Goal: Book appointment/travel/reservation

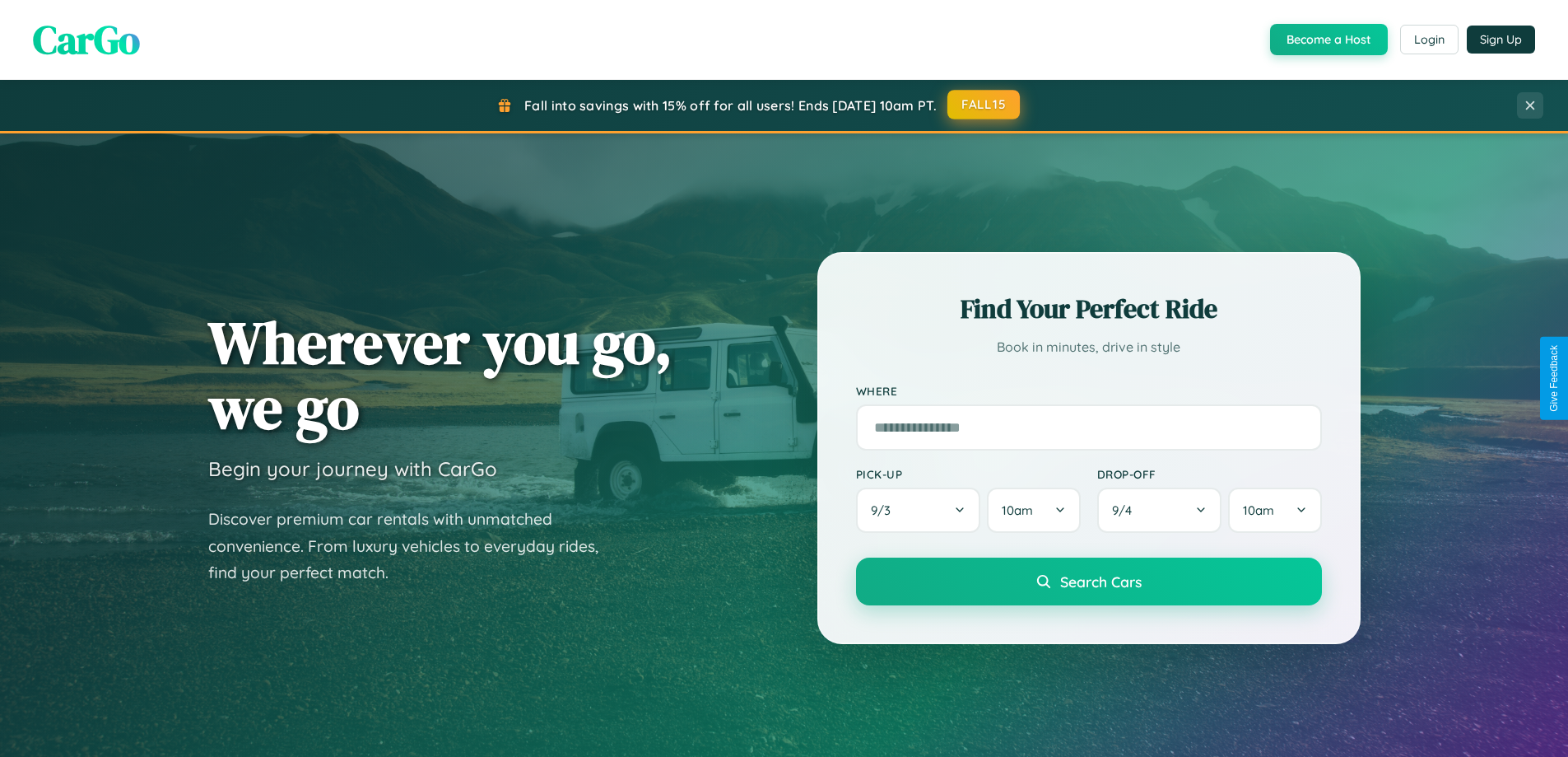
click at [985, 104] on button "FALL15" at bounding box center [983, 104] width 72 height 29
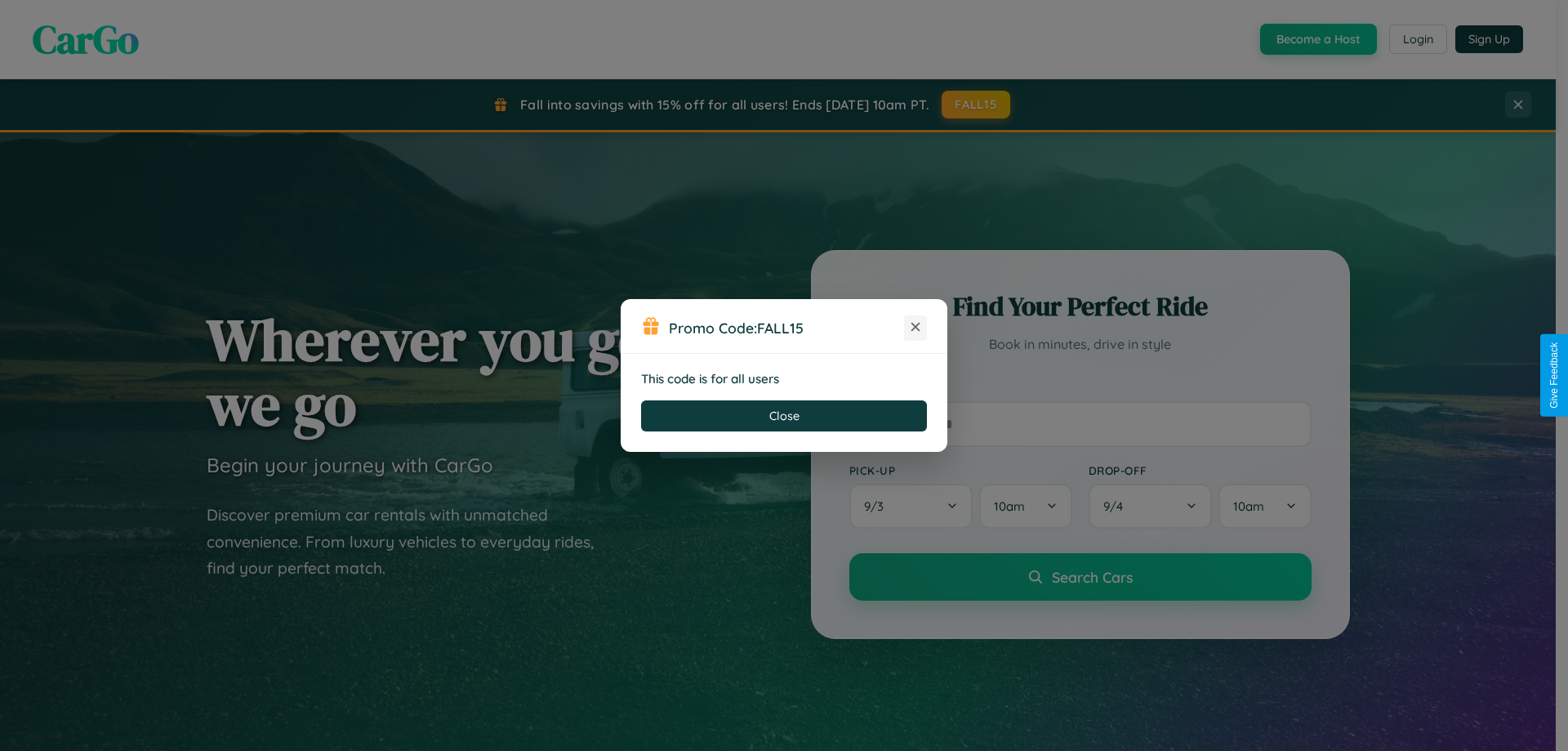
click at [915, 327] on icon at bounding box center [915, 327] width 16 height 16
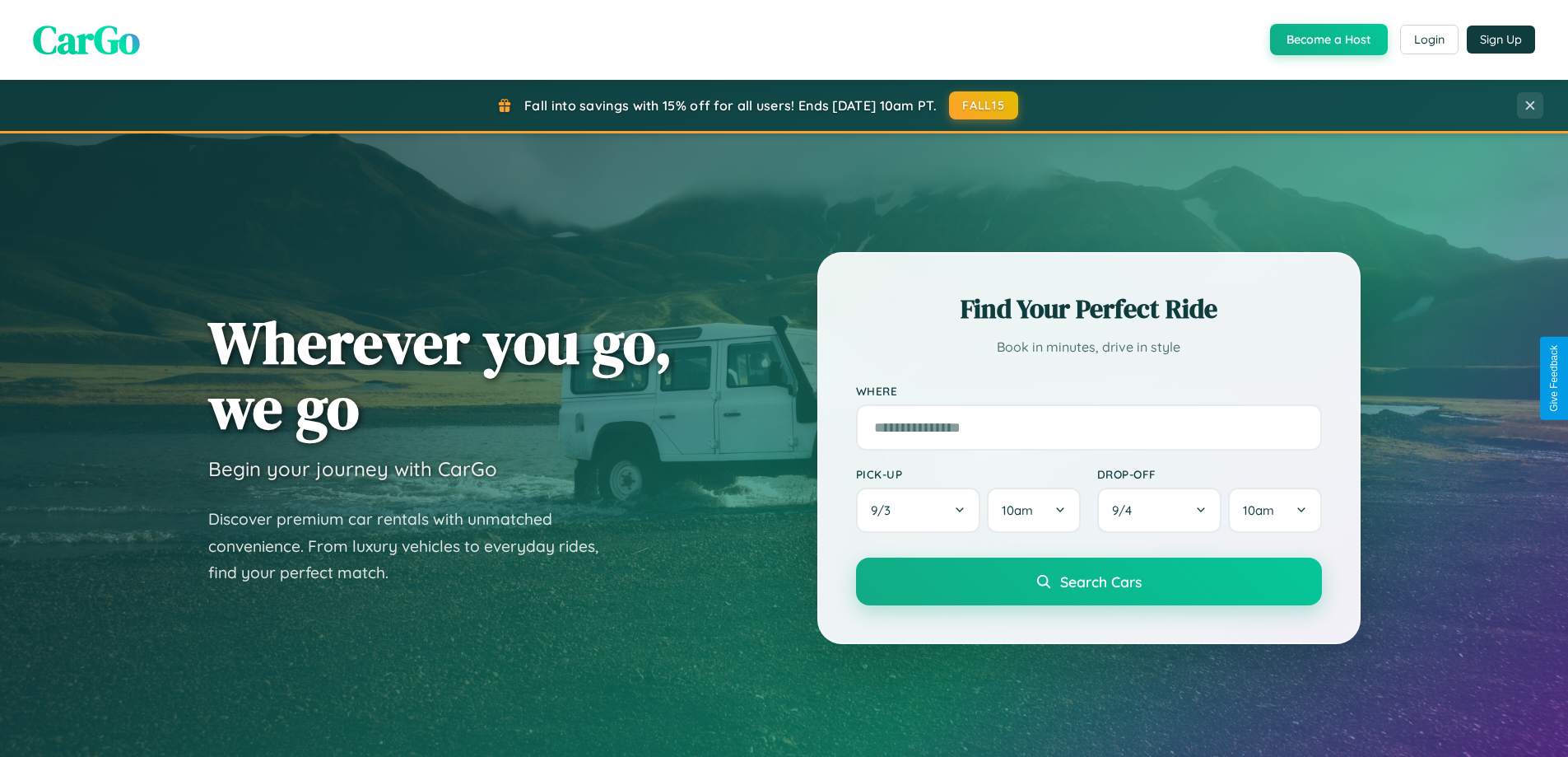
scroll to position [709, 0]
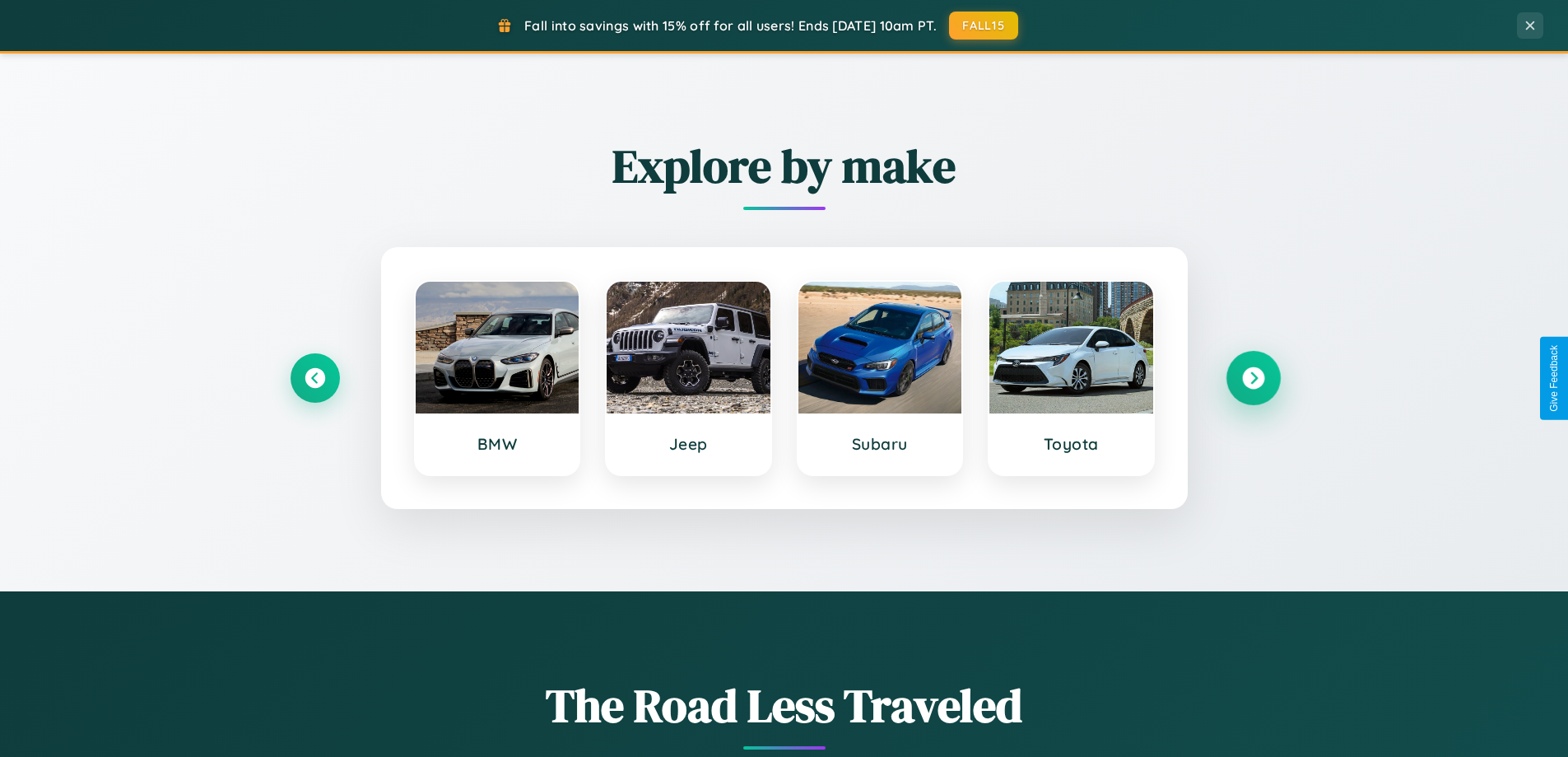
click at [1253, 378] on icon at bounding box center [1253, 378] width 22 height 22
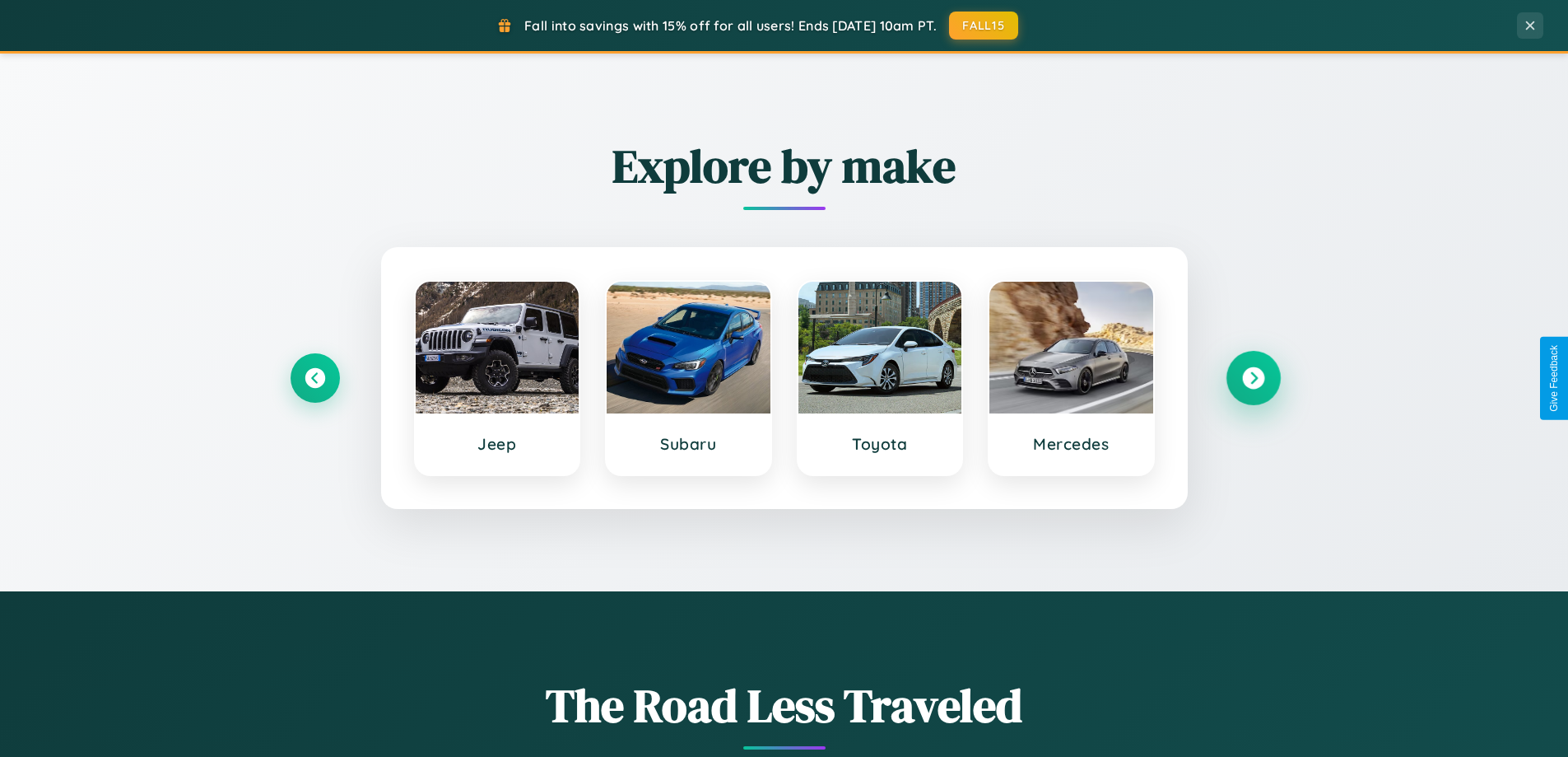
click at [1253, 378] on icon at bounding box center [1253, 378] width 22 height 22
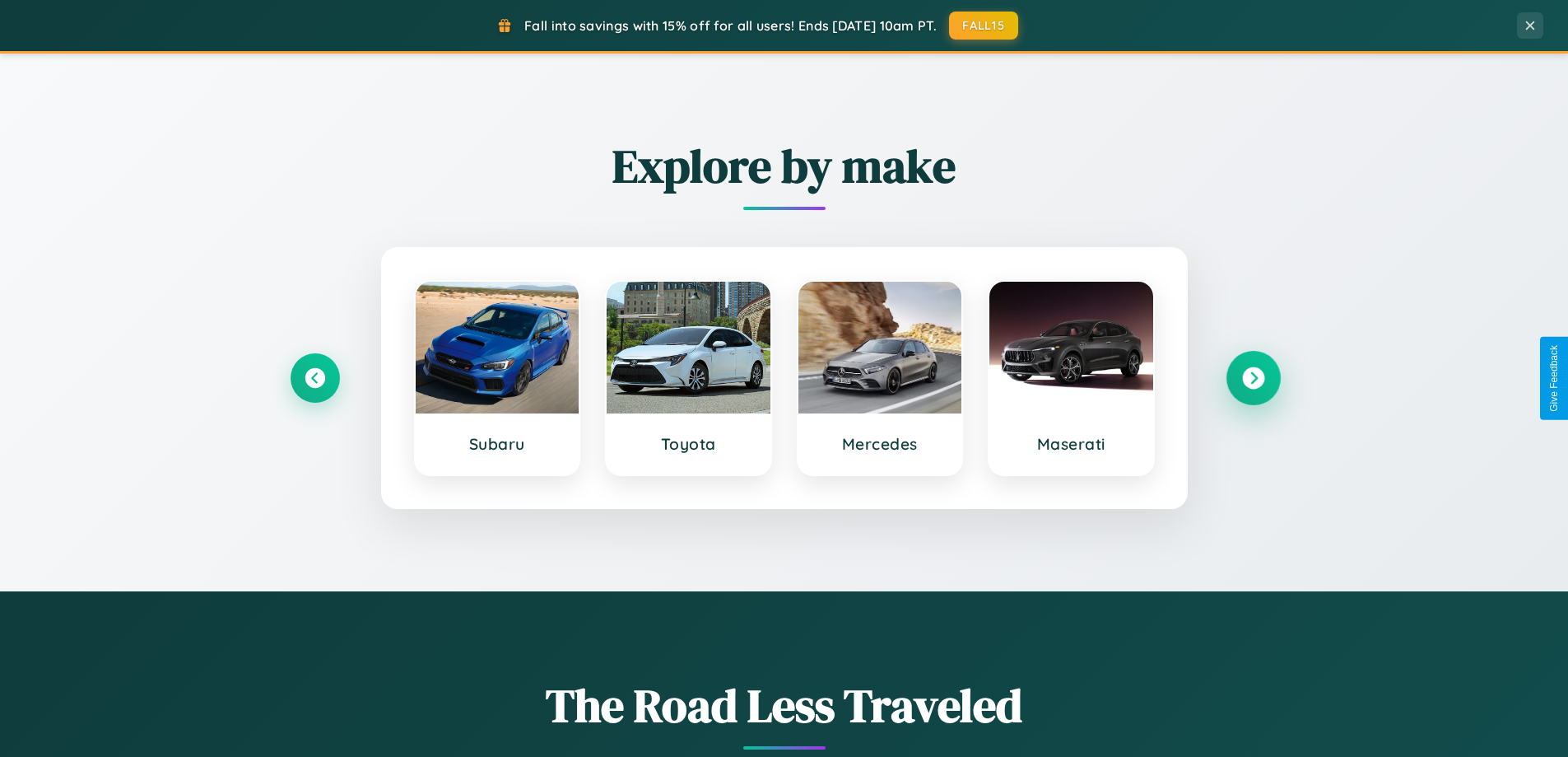
click at [1253, 378] on icon at bounding box center [1253, 378] width 22 height 22
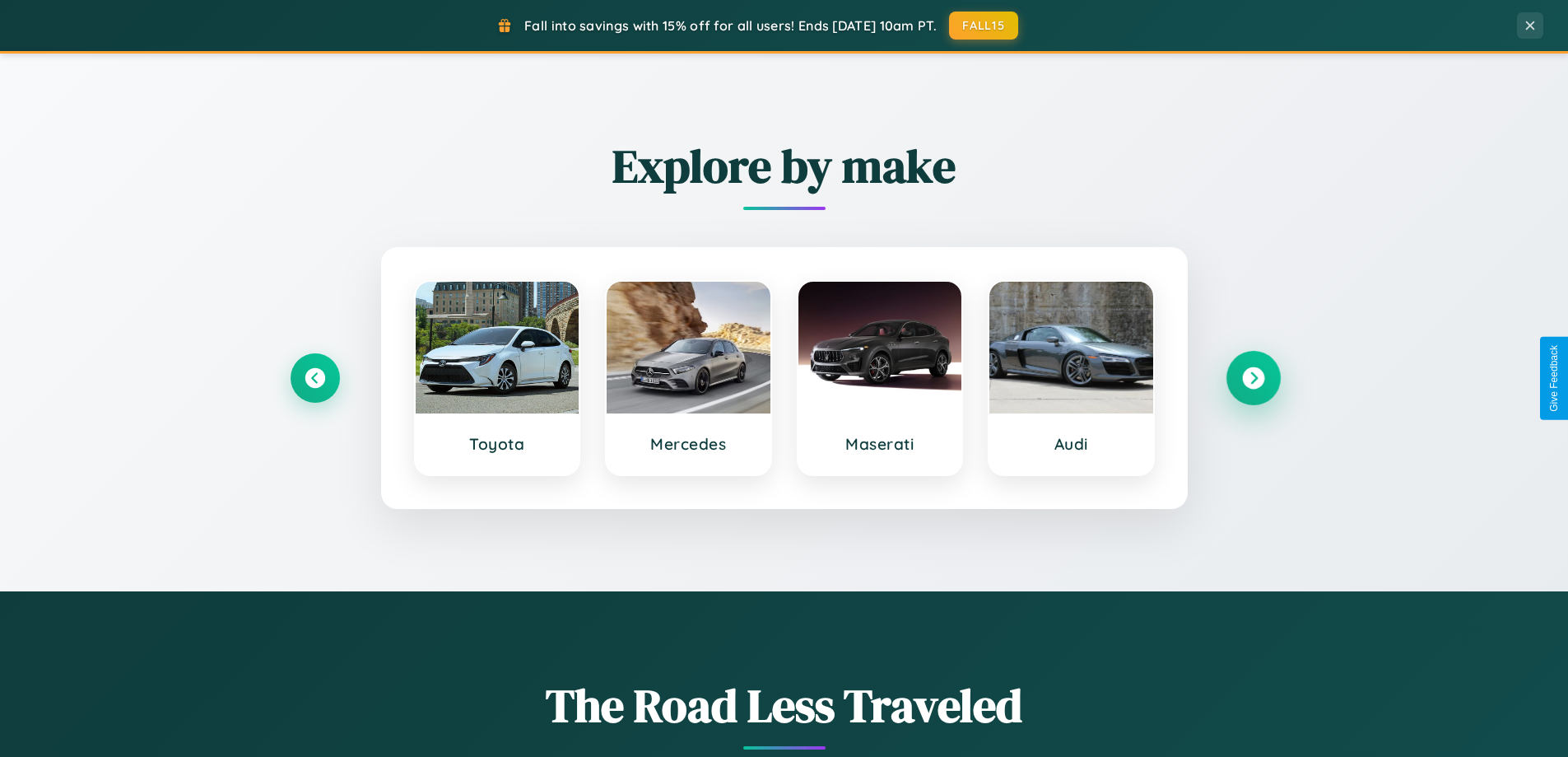
click at [1253, 378] on icon at bounding box center [1253, 378] width 22 height 22
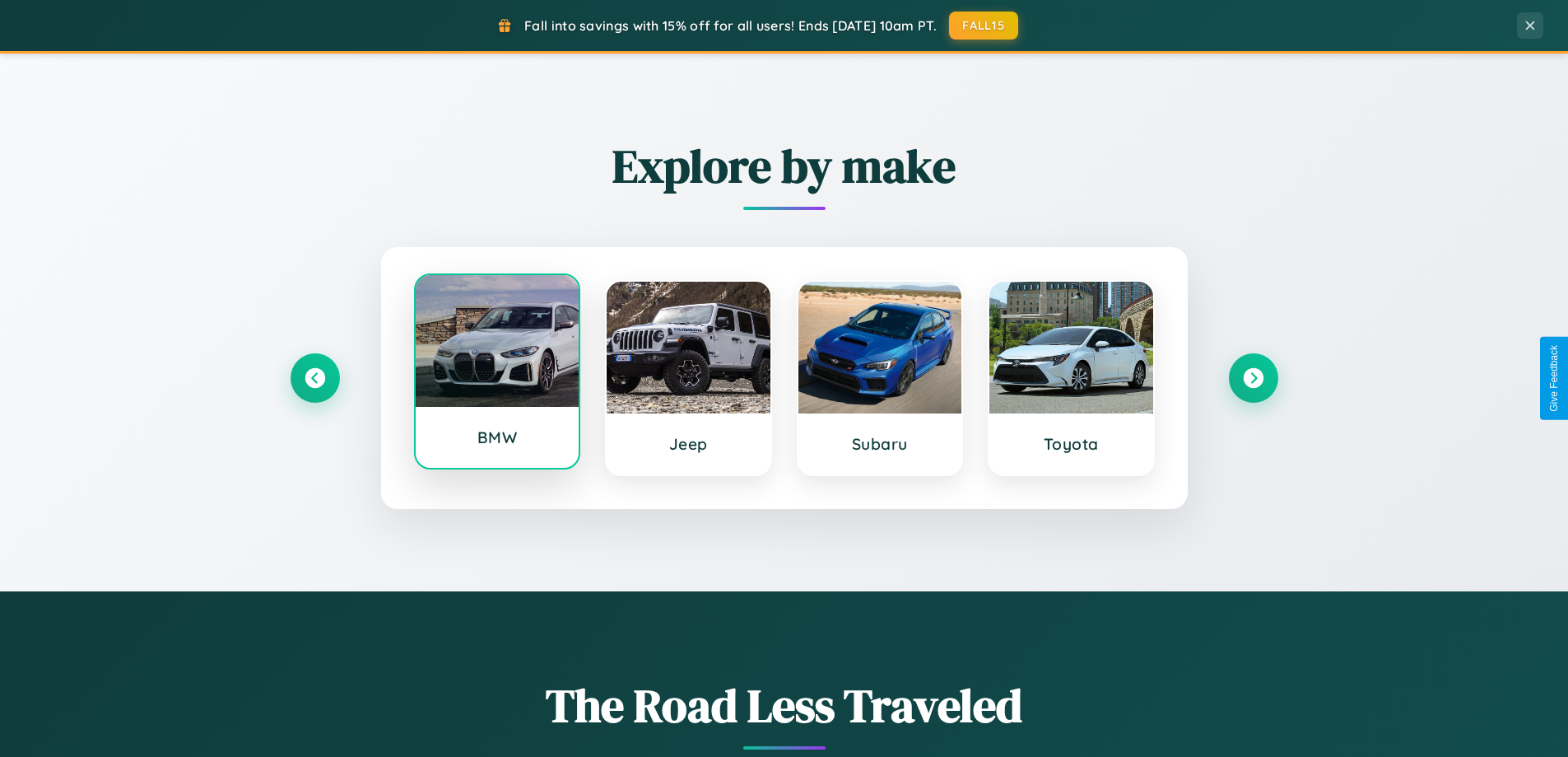
click at [496, 372] on div at bounding box center [497, 341] width 164 height 132
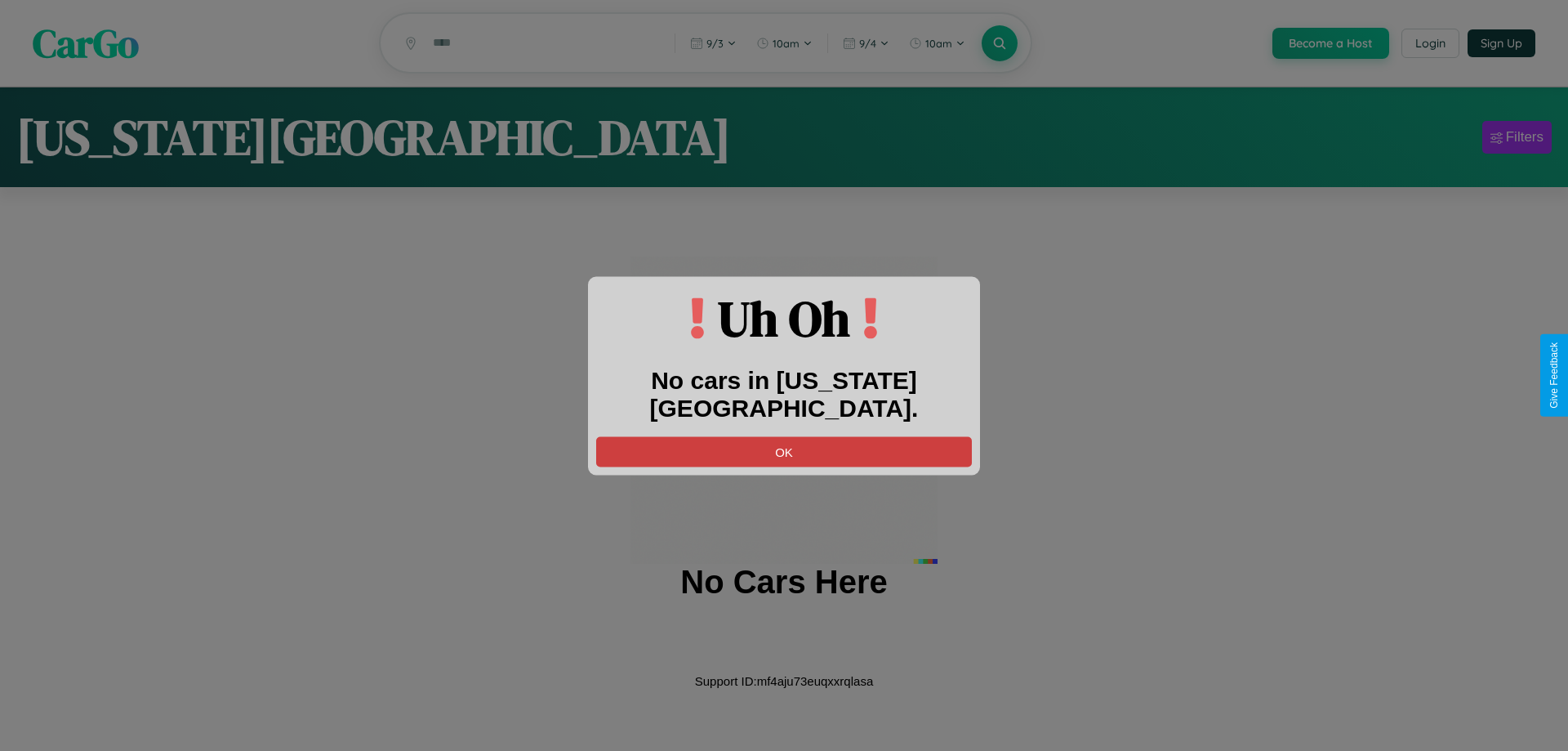
click at [784, 436] on button "OK" at bounding box center [784, 451] width 375 height 30
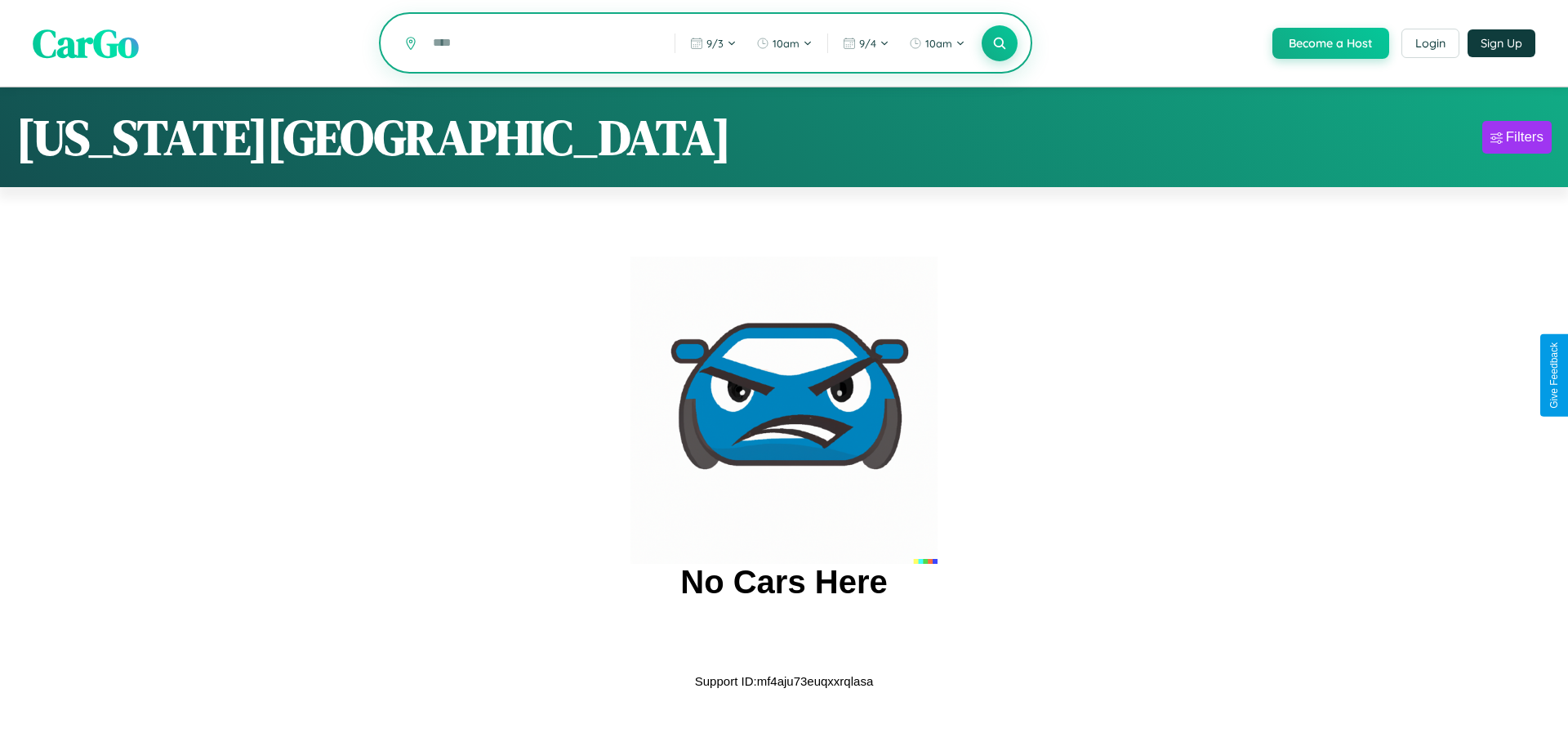
click at [541, 44] on input "text" at bounding box center [541, 44] width 234 height 29
type input "*****"
